Goal: Use online tool/utility

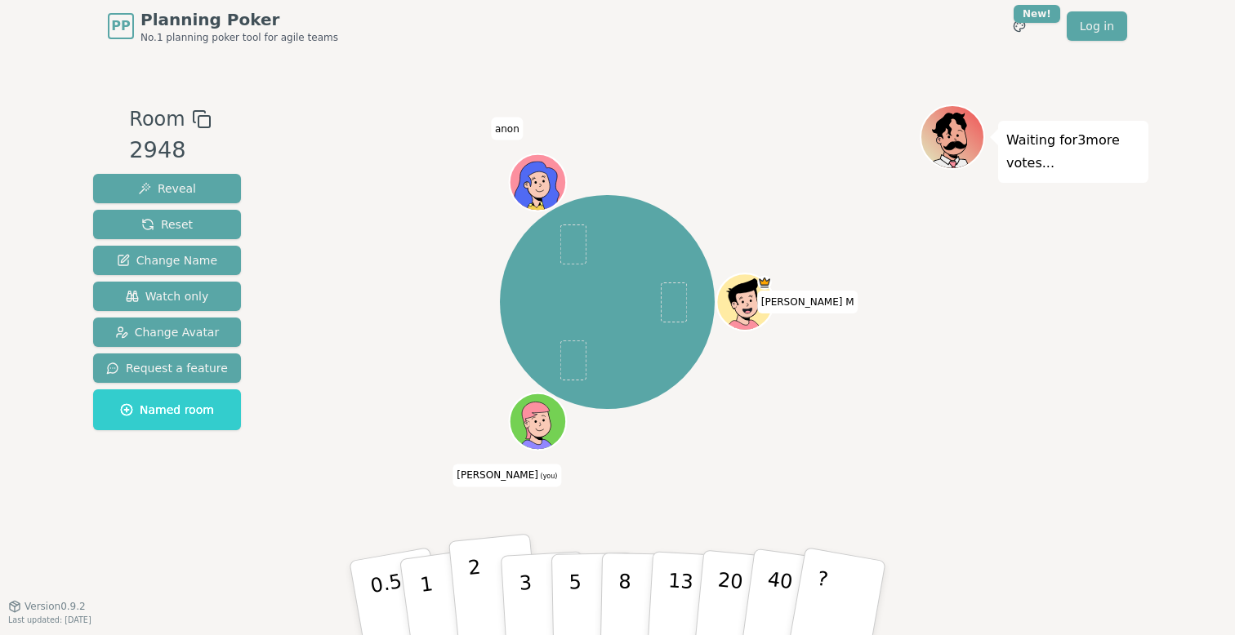
click at [491, 623] on button "2" at bounding box center [494, 599] width 93 height 130
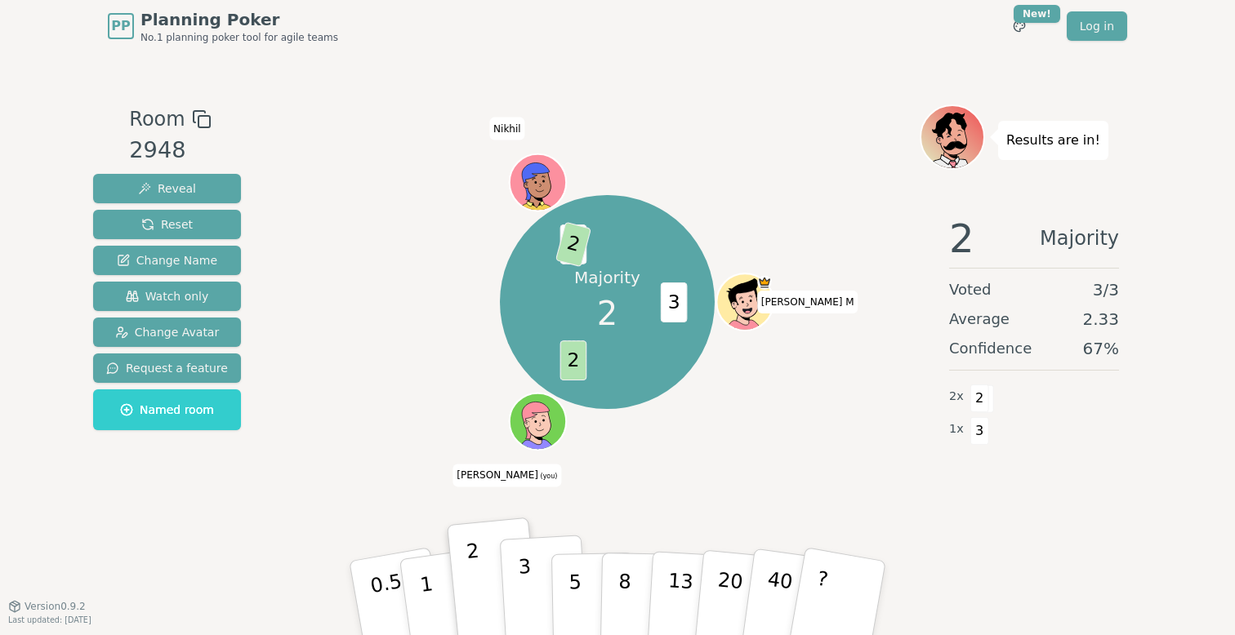
click at [523, 587] on p "3" at bounding box center [527, 599] width 18 height 89
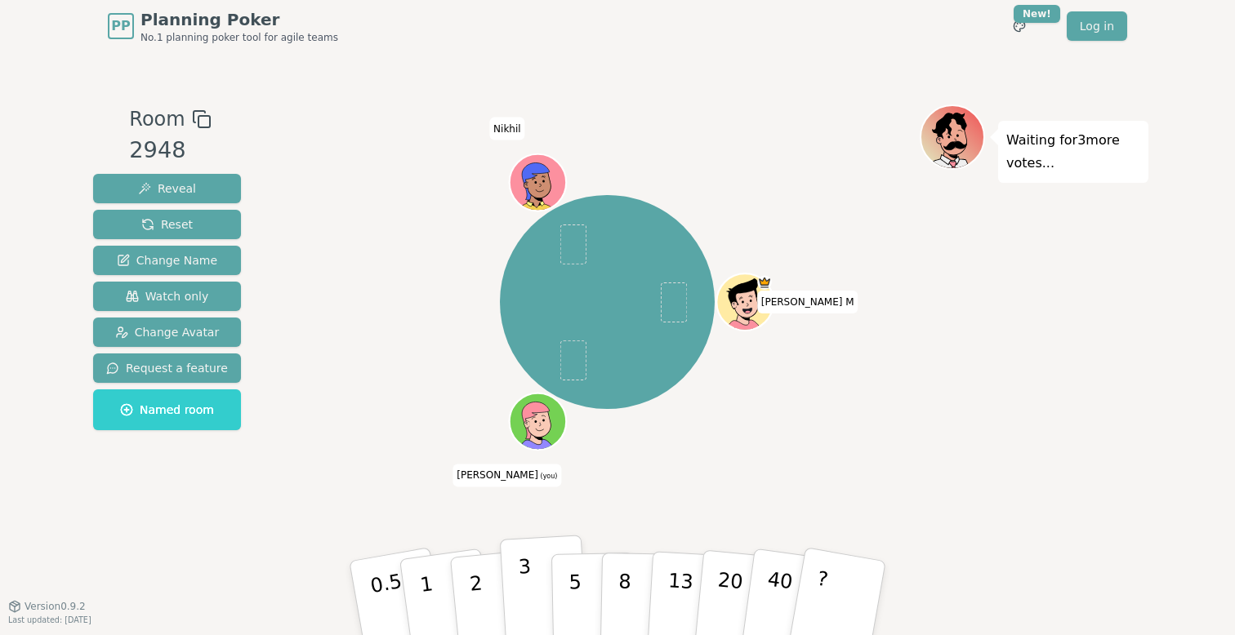
click at [525, 585] on p "3" at bounding box center [527, 599] width 18 height 89
